Goal: Find specific page/section: Find specific page/section

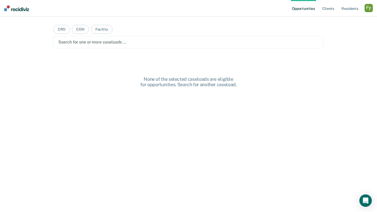
click at [370, 5] on div "button" at bounding box center [369, 8] width 8 height 8
click at [331, 20] on link "Profile" at bounding box center [348, 21] width 42 height 4
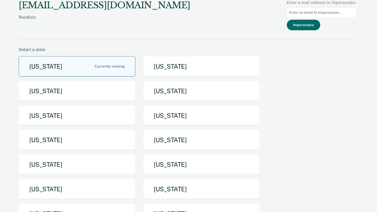
click at [81, 67] on button "[US_STATE]" at bounding box center [77, 66] width 117 height 20
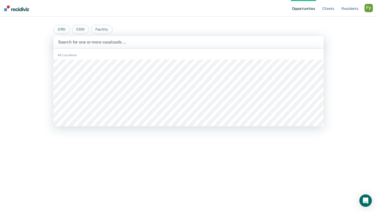
click at [150, 42] on div at bounding box center [188, 42] width 261 height 6
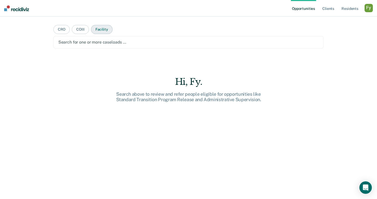
click at [104, 30] on button "Facility" at bounding box center [102, 29] width 22 height 9
click at [101, 41] on div at bounding box center [188, 42] width 261 height 6
click at [93, 46] on div "Search for one or more facilities …" at bounding box center [188, 42] width 270 height 12
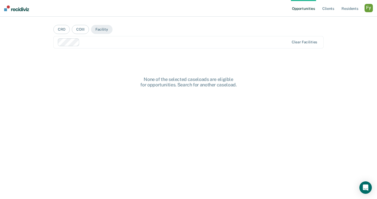
click at [100, 47] on div "Clear facilities" at bounding box center [188, 42] width 270 height 12
click at [132, 43] on div at bounding box center [201, 42] width 176 height 6
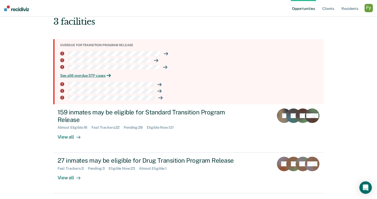
scroll to position [52, 0]
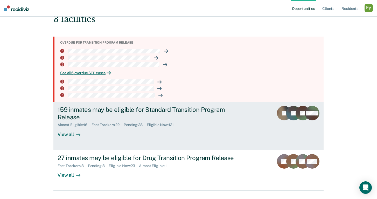
click at [66, 131] on div "View all" at bounding box center [72, 132] width 29 height 10
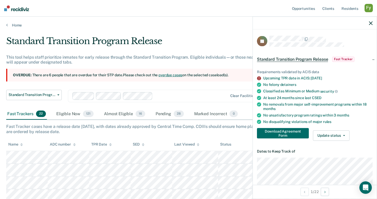
click at [371, 25] on div at bounding box center [315, 23] width 124 height 13
click at [371, 22] on icon "button" at bounding box center [371, 23] width 4 height 4
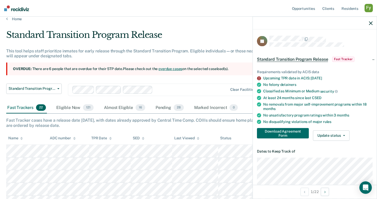
click at [370, 23] on icon "button" at bounding box center [371, 23] width 4 height 4
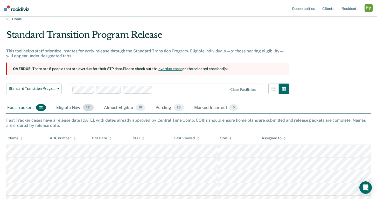
click at [74, 109] on div "Eligible Now 121" at bounding box center [74, 107] width 39 height 11
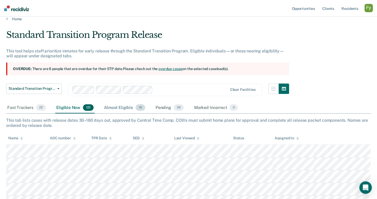
click at [116, 109] on div "Almost Eligible 16" at bounding box center [124, 107] width 43 height 11
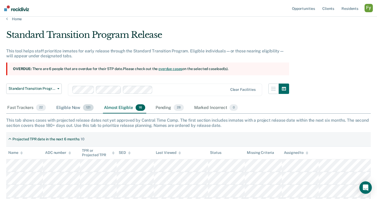
click at [63, 106] on div "Eligible Now 121" at bounding box center [74, 107] width 39 height 11
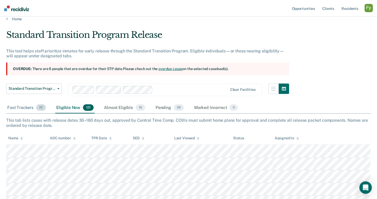
click at [21, 106] on div "Fast Trackers 22" at bounding box center [26, 107] width 41 height 11
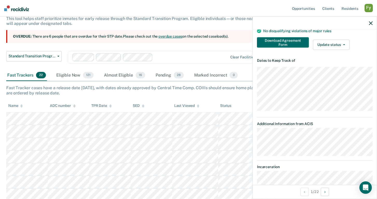
scroll to position [120, 0]
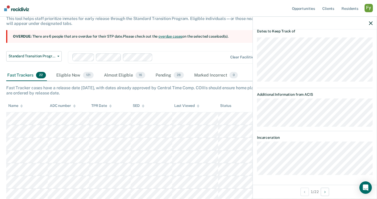
click at [76, 86] on div "Fast Tracker cases have a release date [DATE], with dates already approved by C…" at bounding box center [188, 90] width 365 height 10
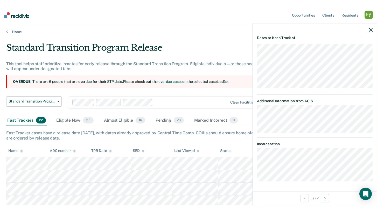
scroll to position [107, 0]
